Goal: Check status: Check status

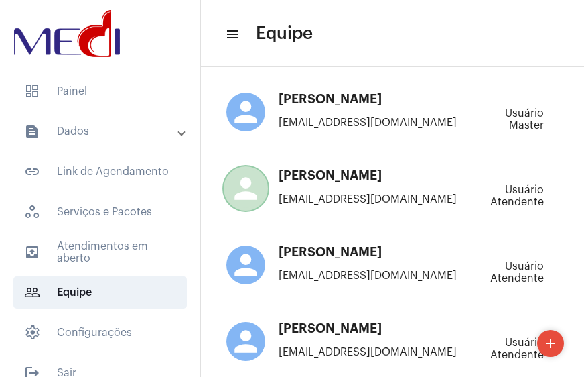
scroll to position [299, 0]
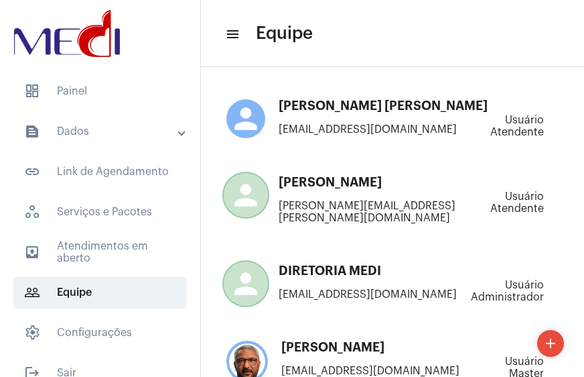
click at [58, 126] on mat-panel-title "text_snippet_outlined Dados" at bounding box center [101, 131] width 155 height 16
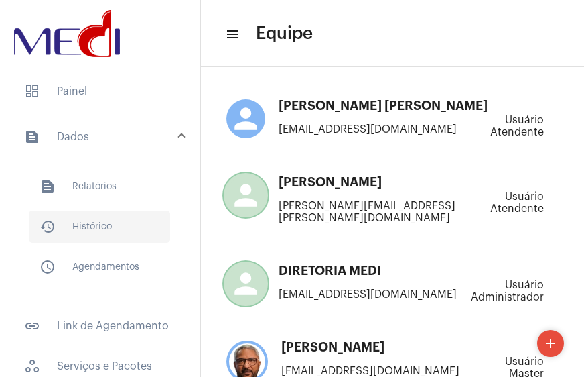
click at [79, 220] on span "history_outlined Histórico" at bounding box center [99, 226] width 141 height 32
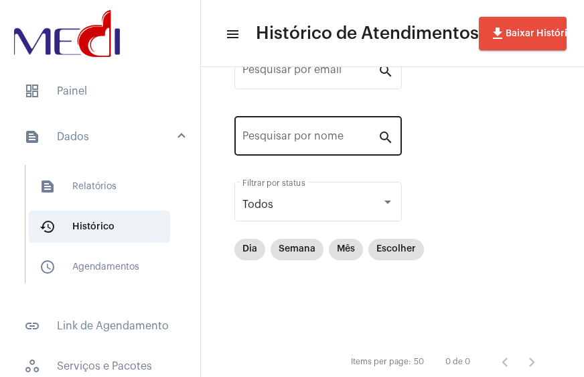
click at [306, 144] on div "Pesquisar por email search Pesquisar por nome search Todos Filtrar por status D…" at bounding box center [392, 210] width 357 height 381
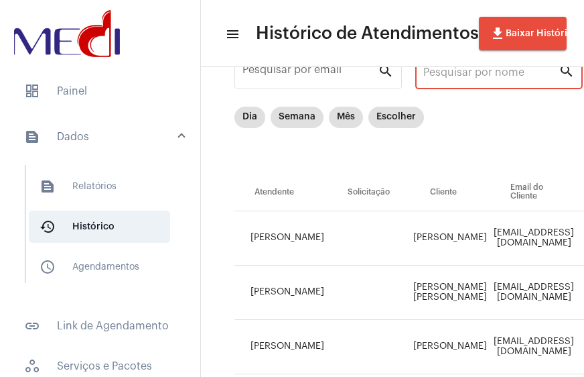
click at [482, 74] on input "Pesquisar por nome" at bounding box center [491, 72] width 135 height 12
paste input "[PERSON_NAME] [PERSON_NAME]"
type input "[PERSON_NAME] [PERSON_NAME]"
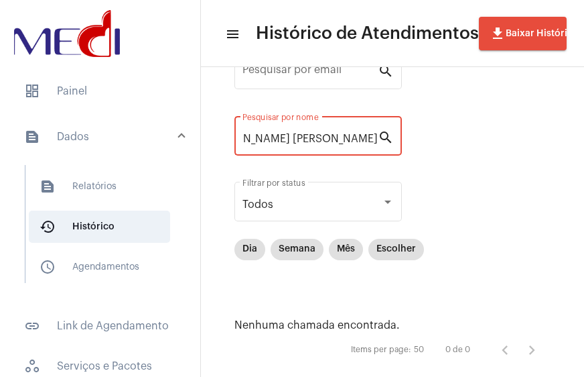
click at [290, 138] on input "[PERSON_NAME] [PERSON_NAME]" at bounding box center [310, 139] width 135 height 12
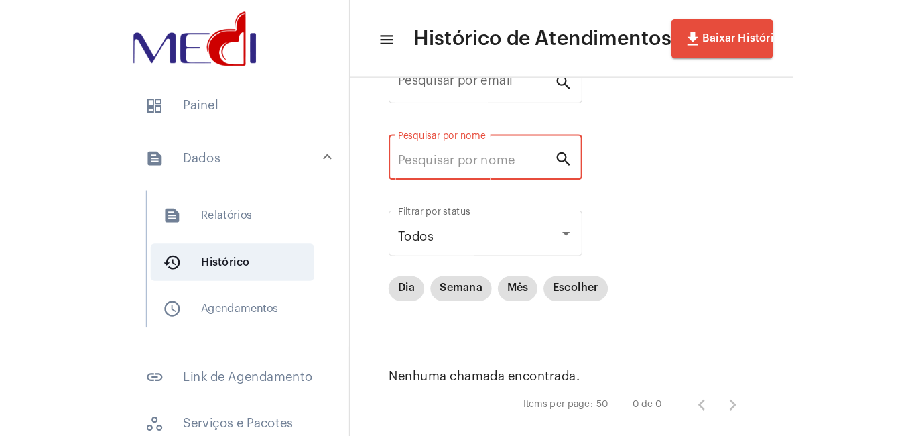
scroll to position [0, 0]
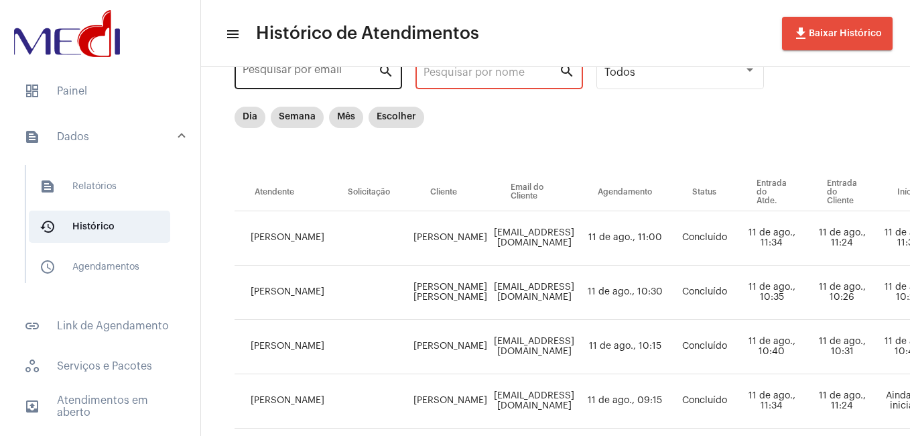
click at [334, 72] on input "Pesquisar por email" at bounding box center [310, 72] width 135 height 12
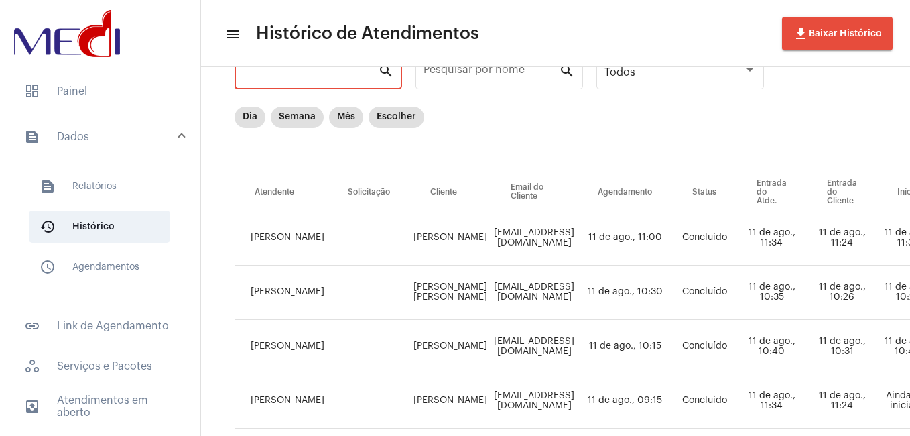
paste input "[EMAIL_ADDRESS][DOMAIN_NAME]"
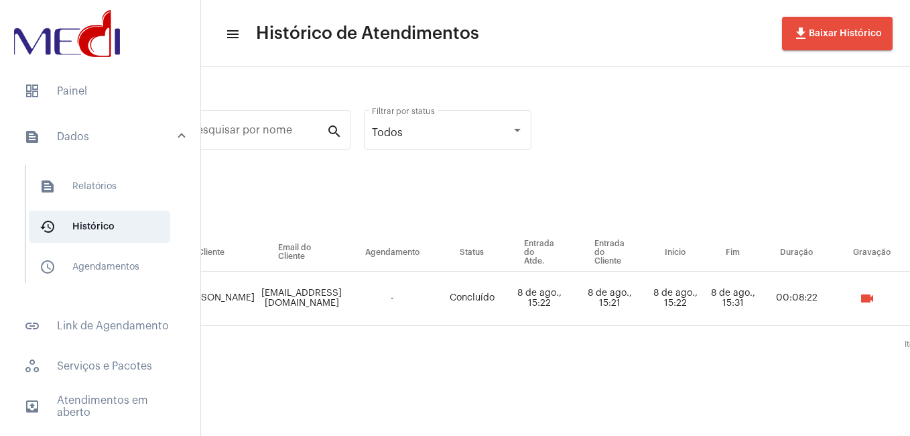
scroll to position [0, 235]
type input "[EMAIL_ADDRESS][DOMAIN_NAME]"
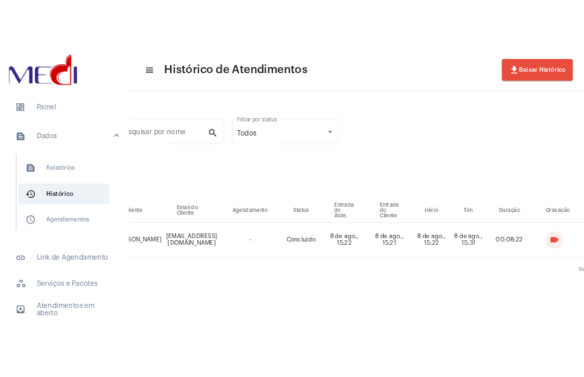
scroll to position [0, 0]
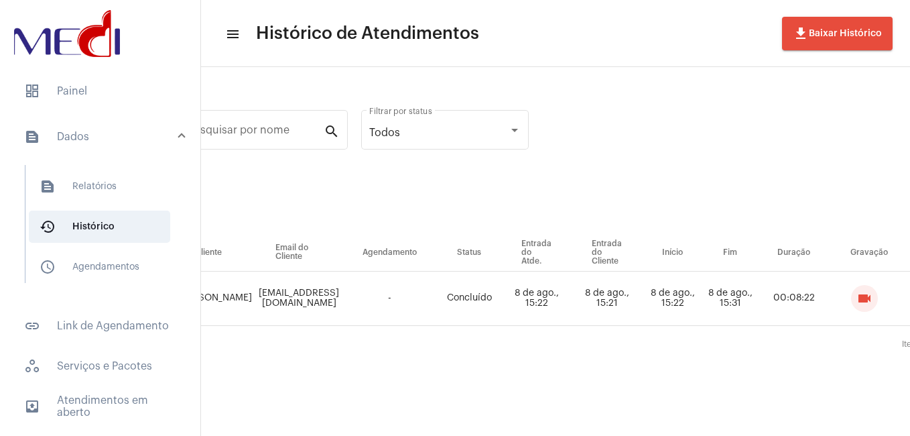
click at [584, 292] on mat-icon "videocam" at bounding box center [864, 298] width 16 height 16
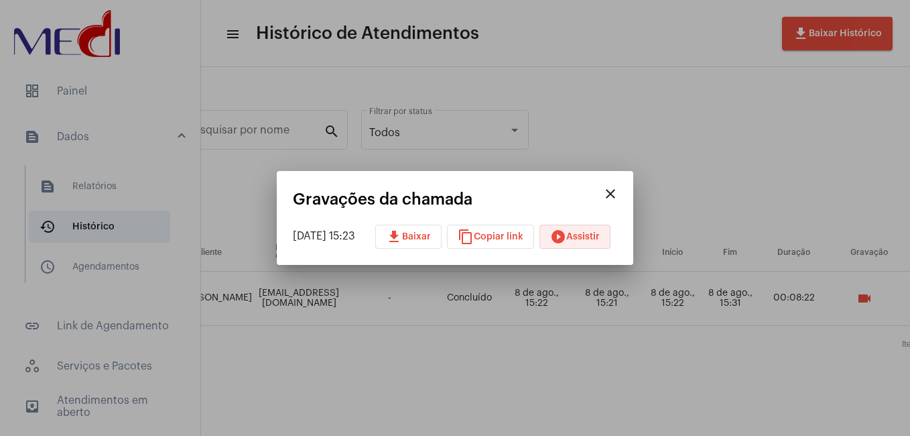
click at [584, 232] on span "play_circle_filled Assistir" at bounding box center [575, 236] width 50 height 9
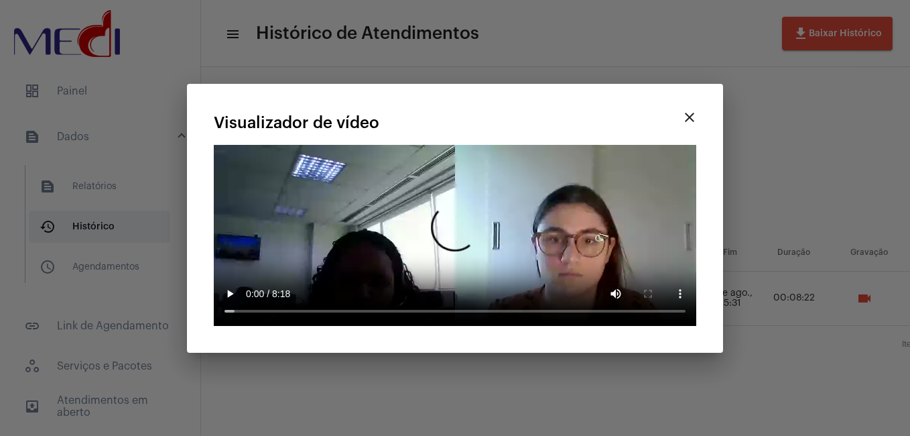
click at [584, 117] on mat-icon "close" at bounding box center [690, 117] width 16 height 16
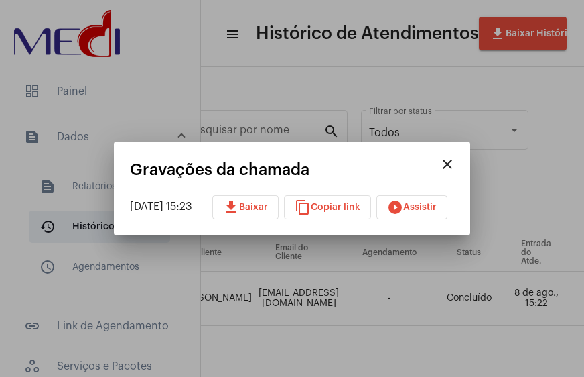
click at [428, 207] on span "play_circle_filled Assistir" at bounding box center [412, 206] width 50 height 9
